Goal: Information Seeking & Learning: Find specific fact

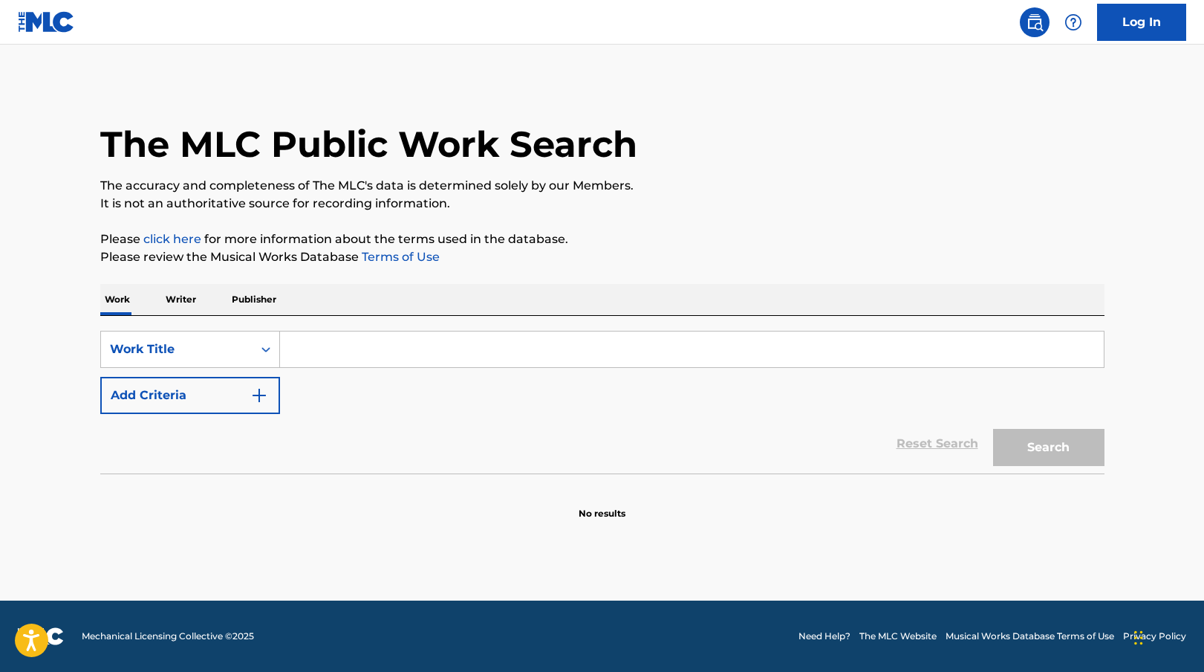
drag, startPoint x: 335, startPoint y: 340, endPoint x: 324, endPoint y: 325, distance: 18.6
click at [334, 340] on input "Search Form" at bounding box center [692, 349] width 824 height 36
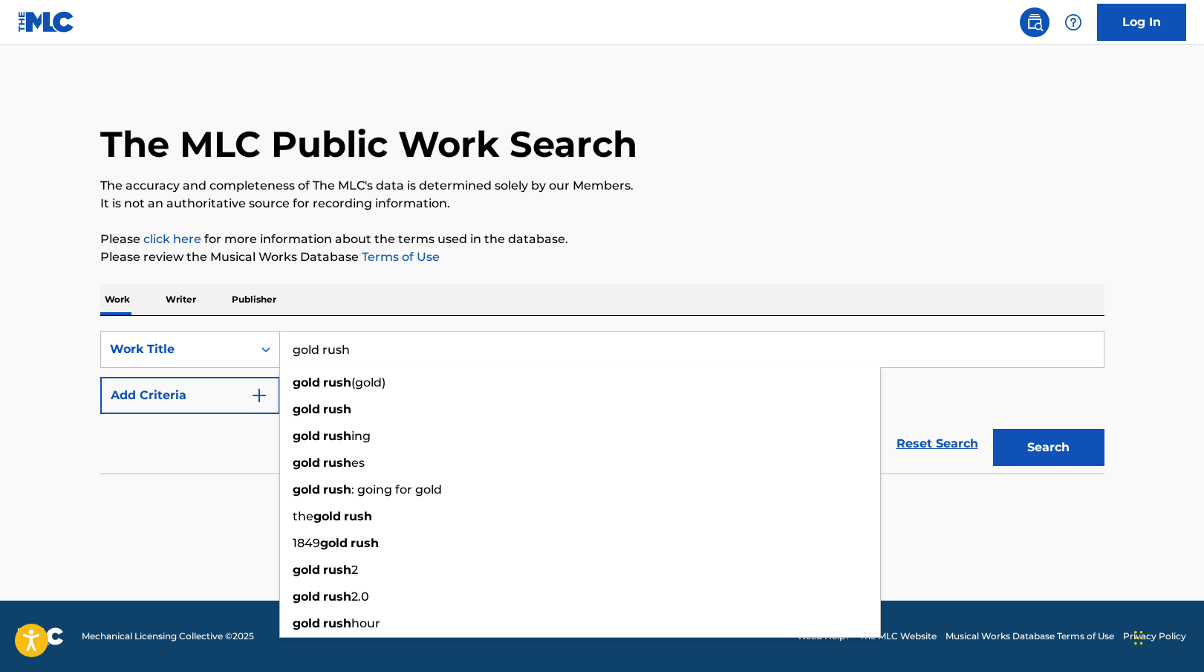
type input "gold rush"
click at [173, 429] on div "Reset Search Search" at bounding box center [602, 443] width 1005 height 59
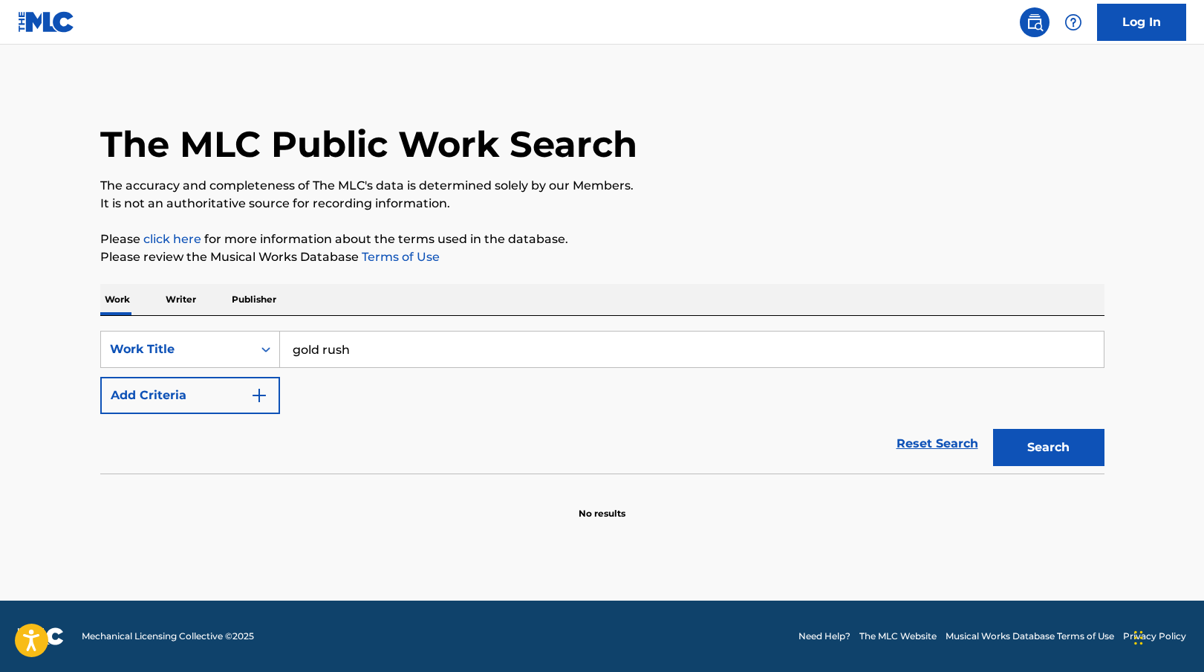
click at [182, 384] on button "Add Criteria" at bounding box center [190, 395] width 180 height 37
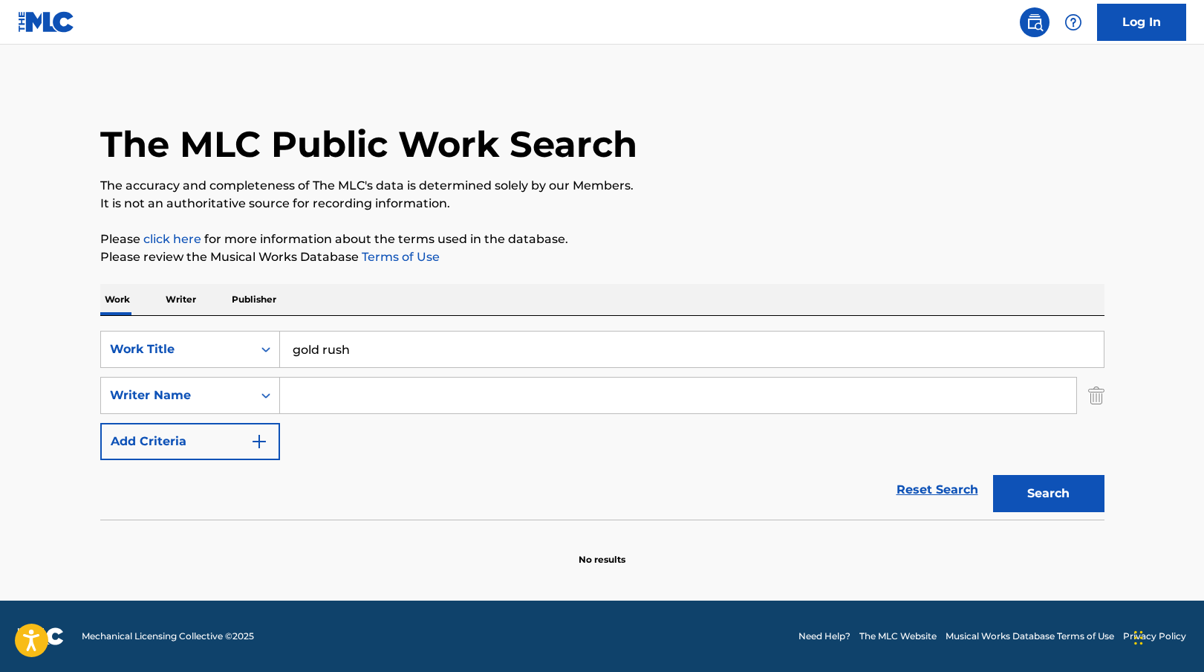
click at [449, 391] on input "Search Form" at bounding box center [678, 395] width 797 height 36
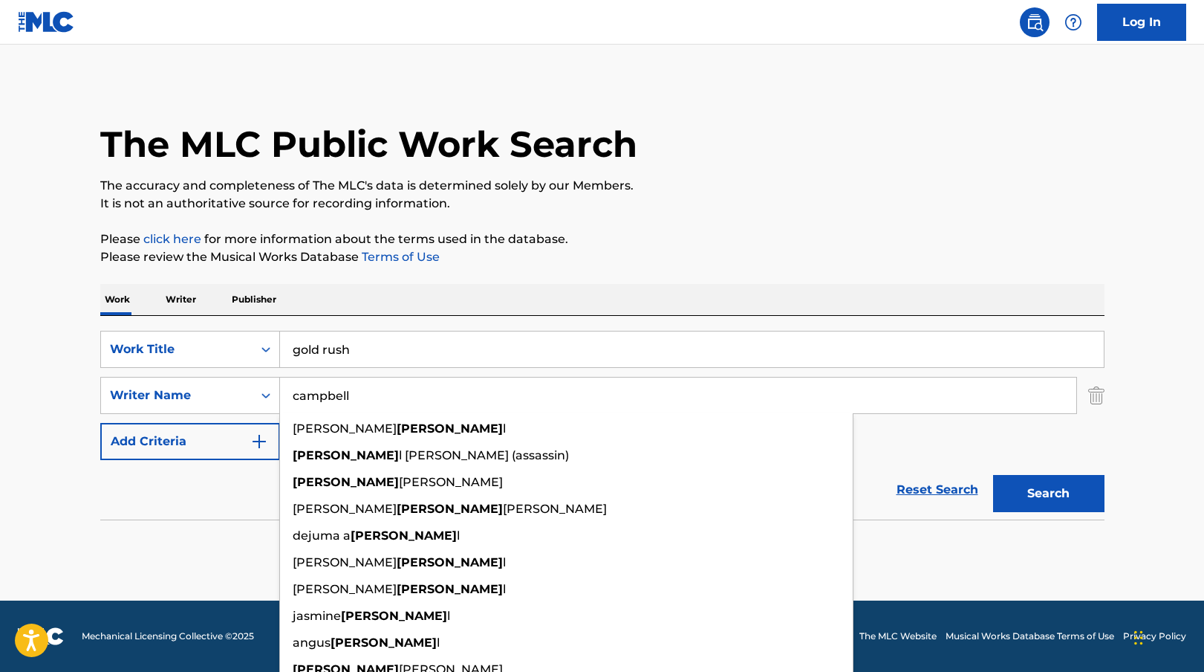
type input "campbell"
click at [993, 475] on button "Search" at bounding box center [1048, 493] width 111 height 37
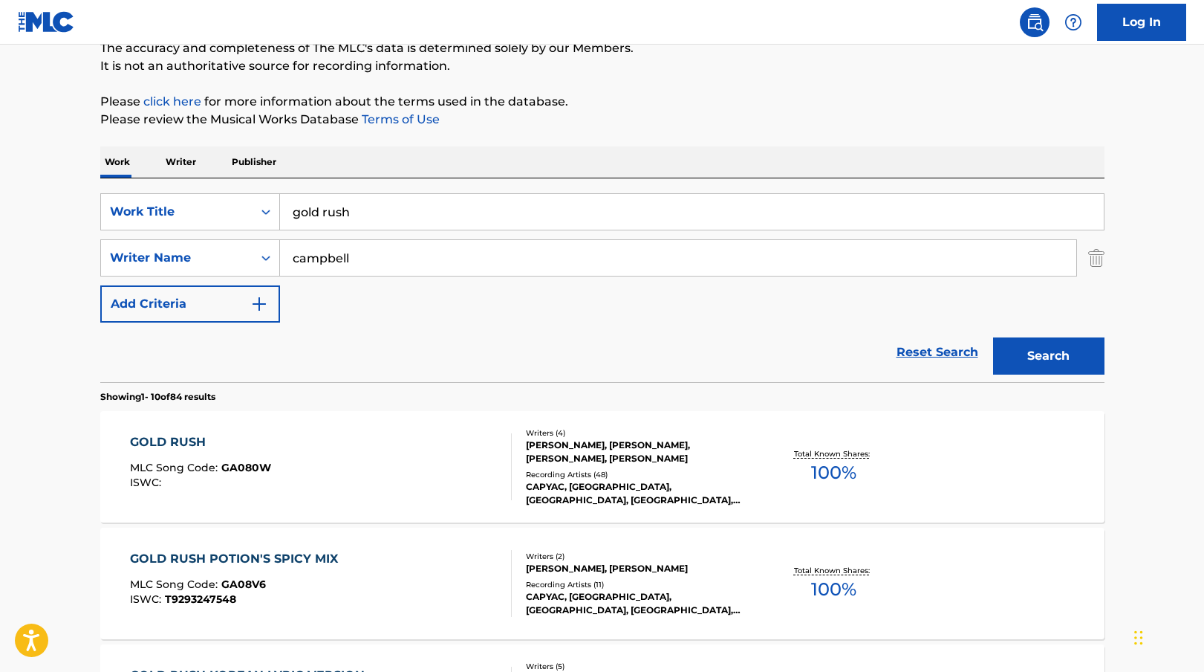
scroll to position [296, 0]
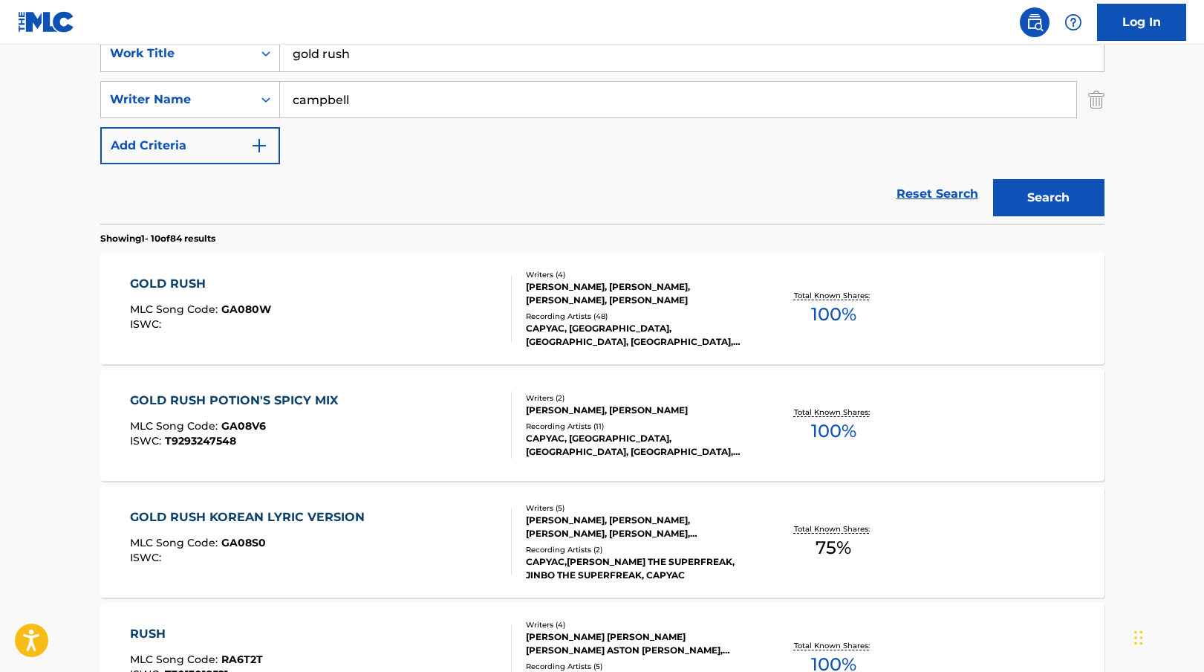
click at [237, 405] on div "GOLD RUSH POTION'S SPICY MIX" at bounding box center [237, 401] width 215 height 18
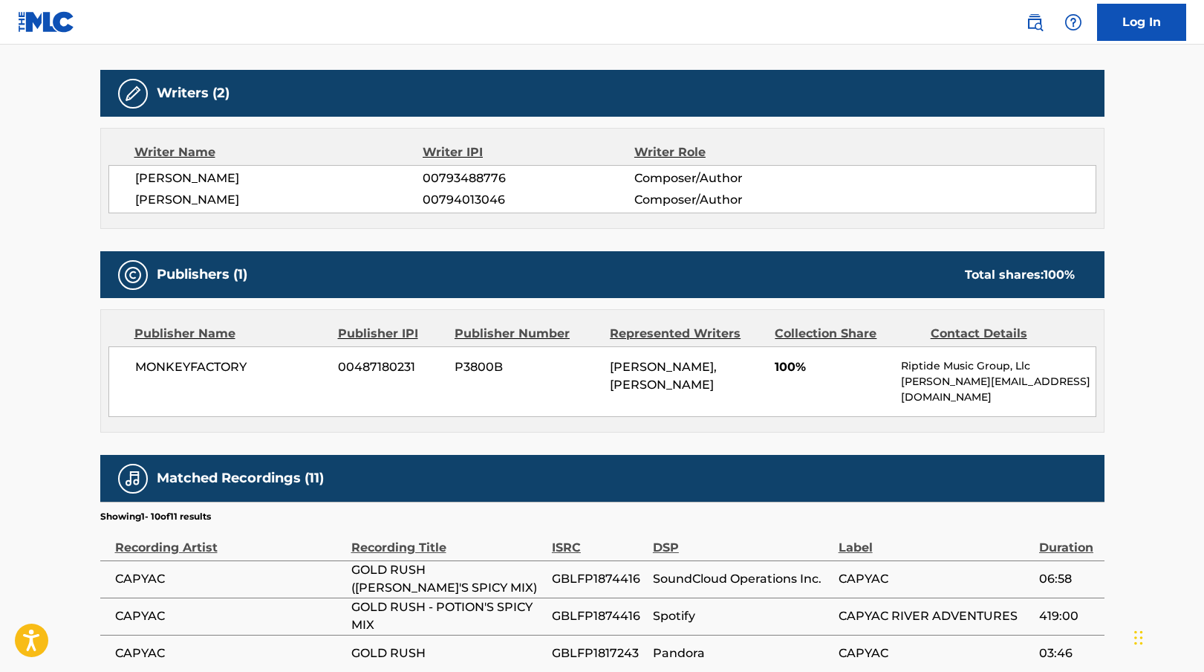
scroll to position [455, 0]
